Goal: Task Accomplishment & Management: Use online tool/utility

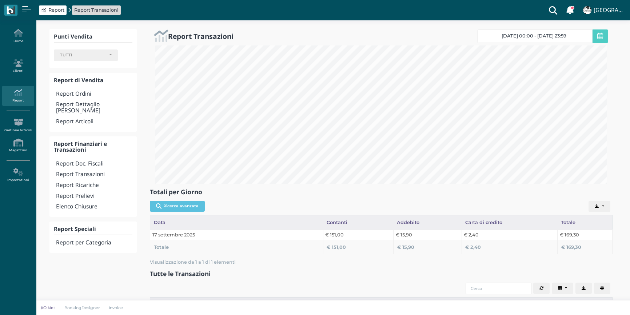
select select
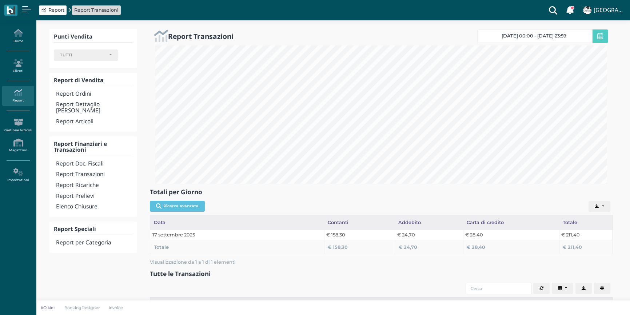
select select
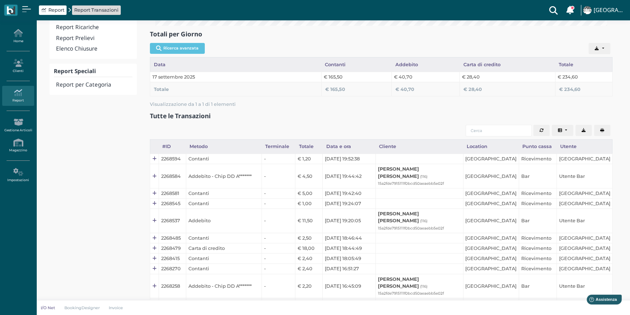
scroll to position [165, 0]
